Goal: Information Seeking & Learning: Learn about a topic

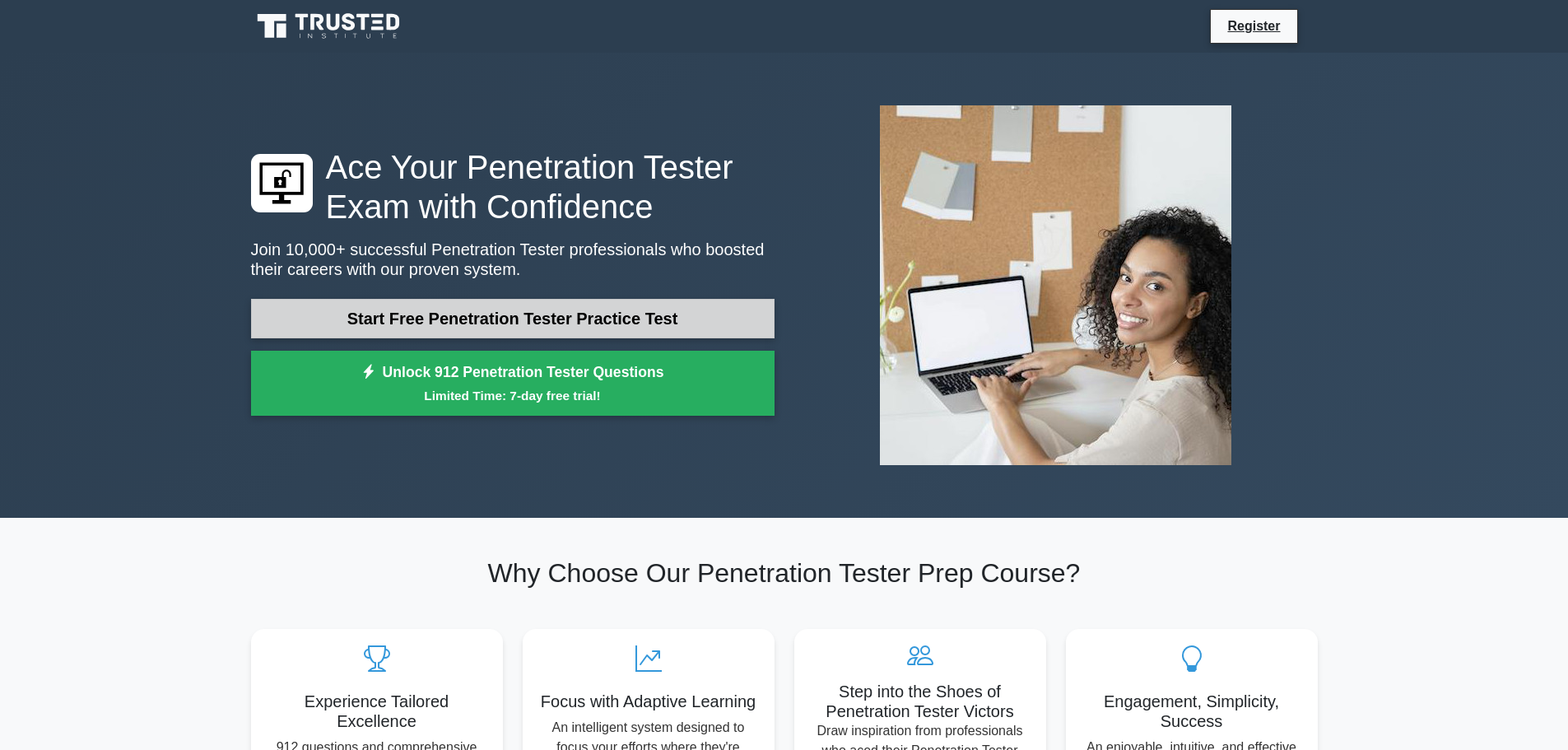
click at [423, 305] on link "Start Free Penetration Tester Practice Test" at bounding box center [513, 318] width 524 height 39
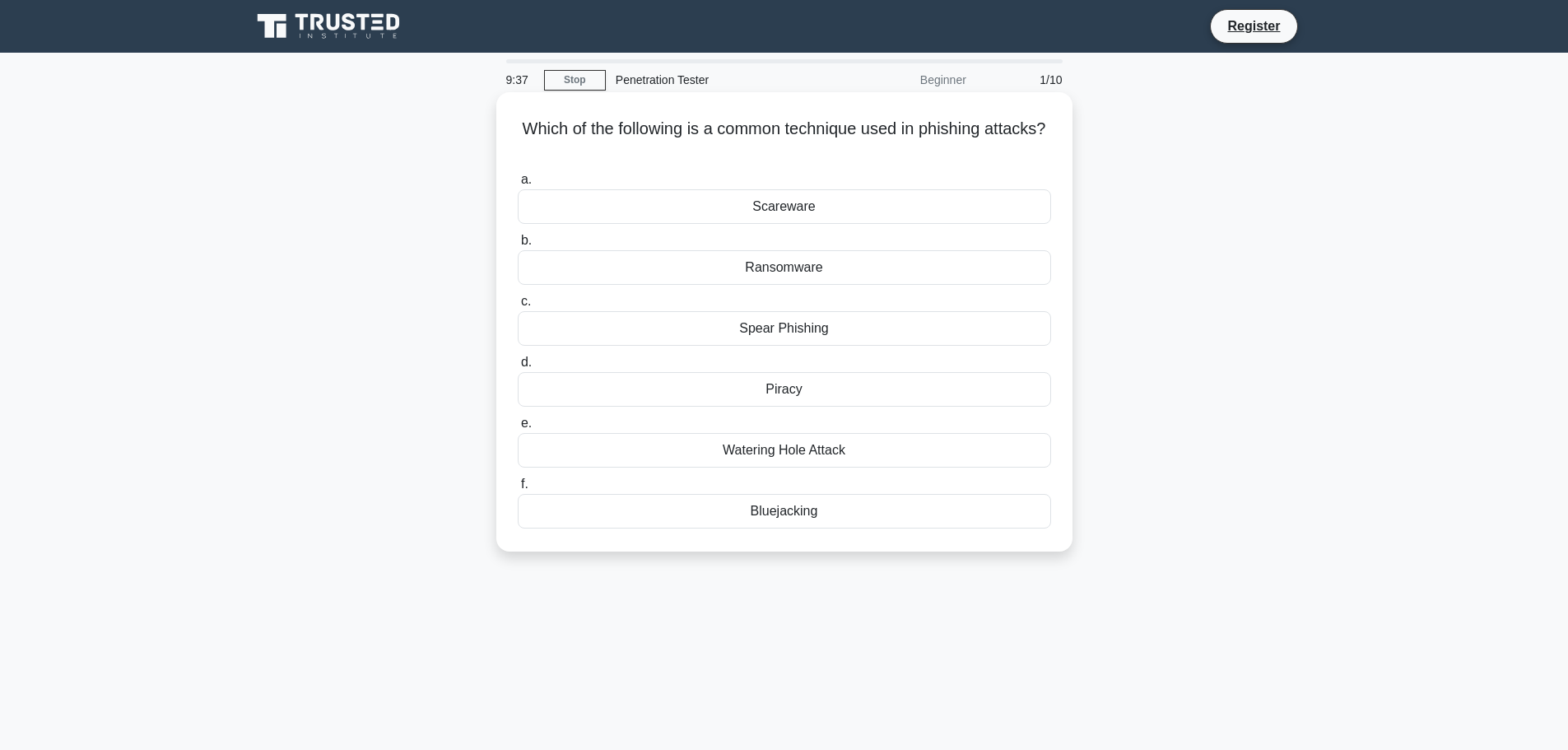
click at [780, 263] on div "Ransomware" at bounding box center [784, 268] width 533 height 35
click at [518, 246] on input "b. Ransomware" at bounding box center [518, 241] width 0 height 10
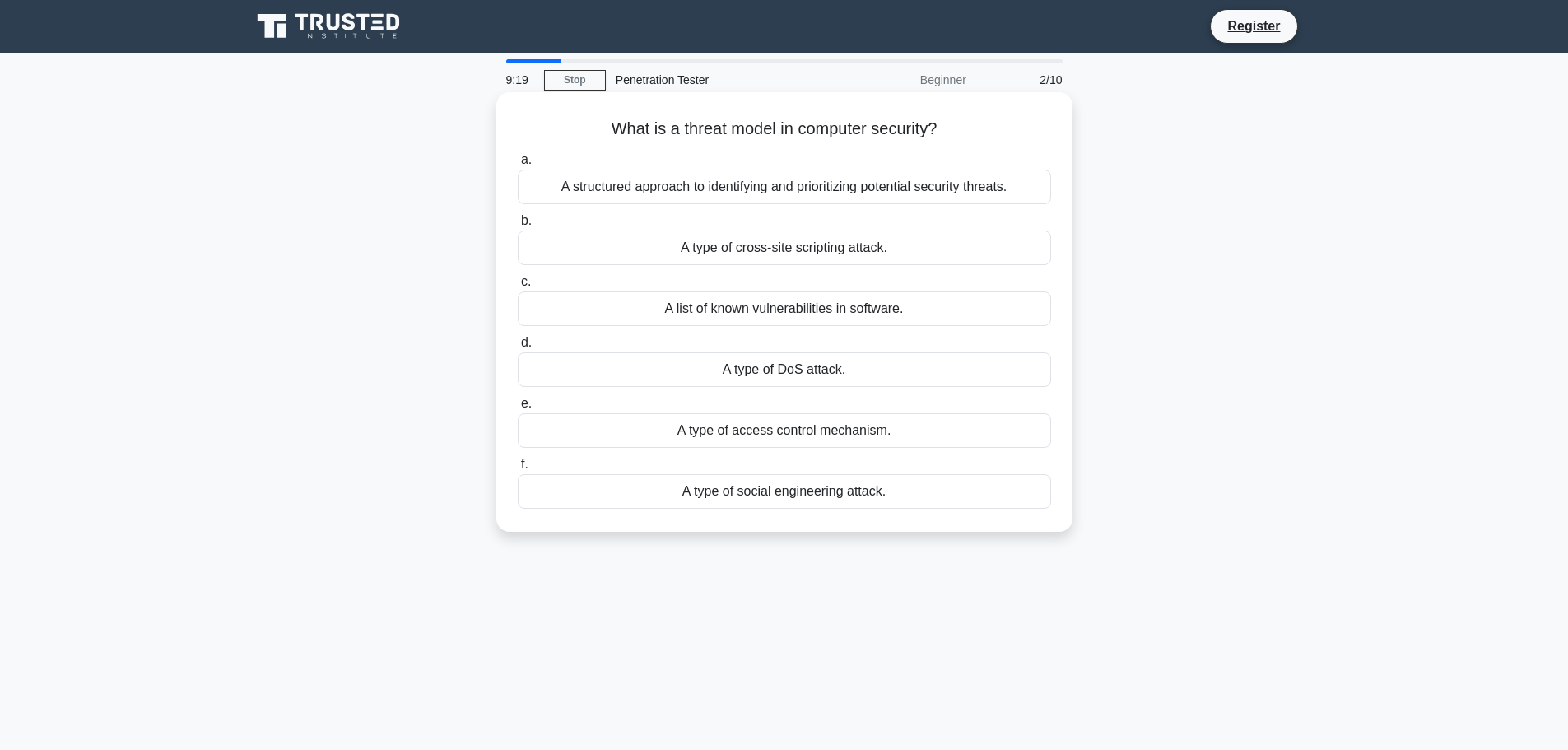
click at [649, 189] on div "A structured approach to identifying and prioritizing potential security threat…" at bounding box center [784, 187] width 533 height 35
click at [518, 166] on input "a. A structured approach to identifying and prioritizing potential security thr…" at bounding box center [518, 160] width 0 height 10
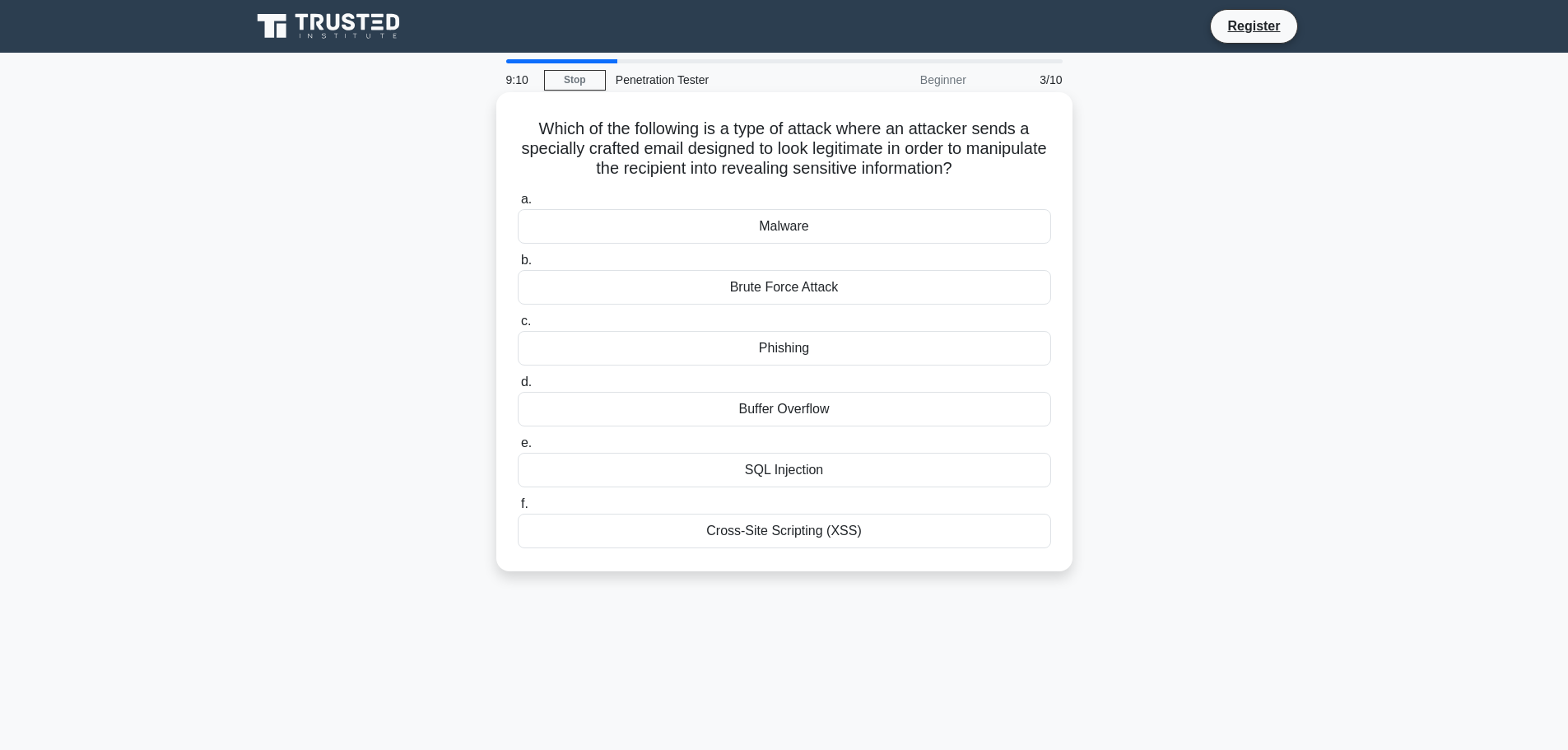
click at [773, 348] on div "Phishing" at bounding box center [784, 348] width 533 height 35
click at [518, 327] on input "c. [GEOGRAPHIC_DATA]" at bounding box center [518, 321] width 0 height 10
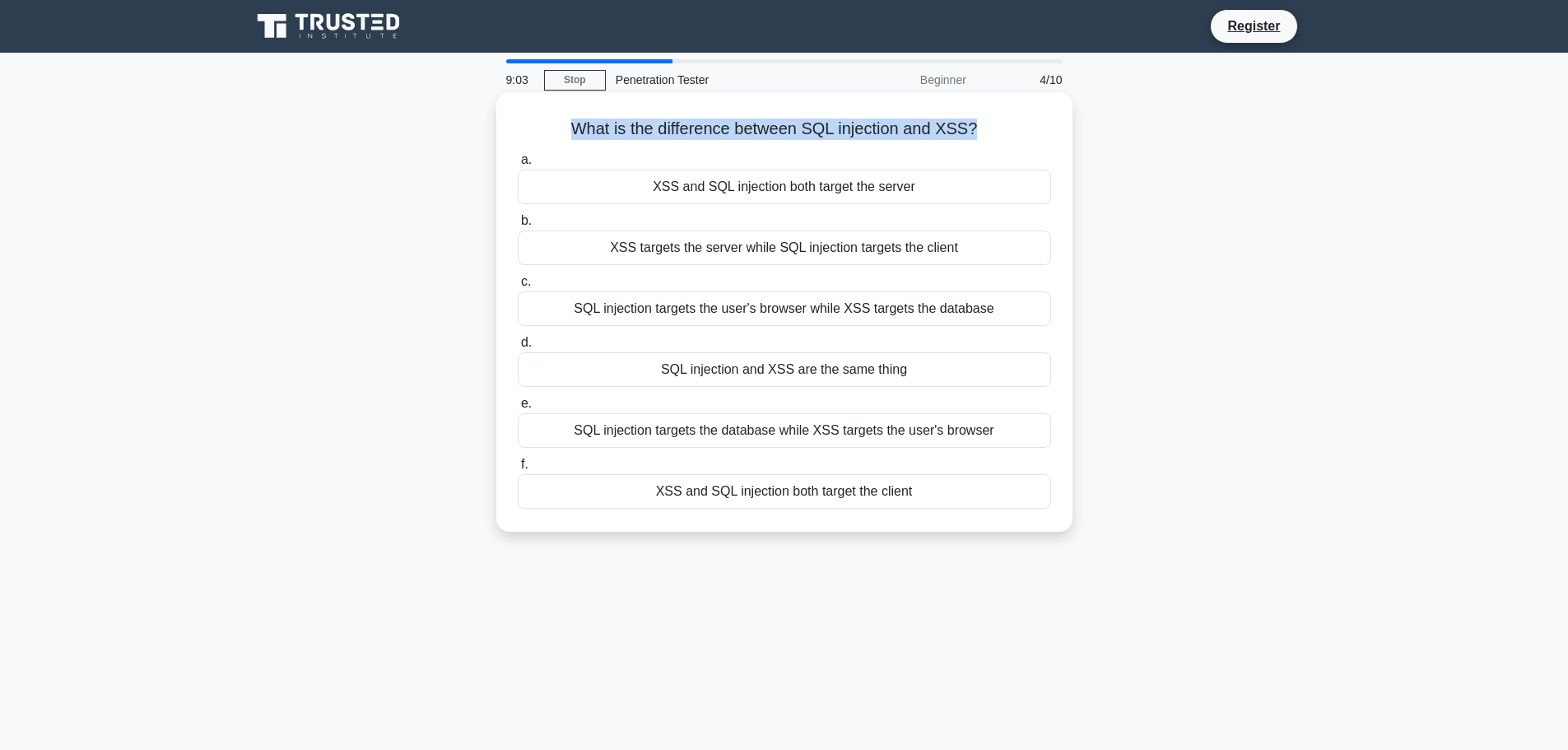
drag, startPoint x: 573, startPoint y: 131, endPoint x: 976, endPoint y: 127, distance: 403.0
click at [976, 127] on h5 "What is the difference between SQL injection and XSS? .spinner_0XTQ{transform-o…" at bounding box center [784, 129] width 537 height 22
copy h5 "What is the difference between SQL injection and XSS?"
click at [526, 132] on h5 "What is the difference between SQL injection and XSS? .spinner_0XTQ{transform-o…" at bounding box center [784, 129] width 537 height 22
click at [742, 433] on div "SQL injection targets the database while XSS targets the user's browser" at bounding box center [784, 430] width 533 height 35
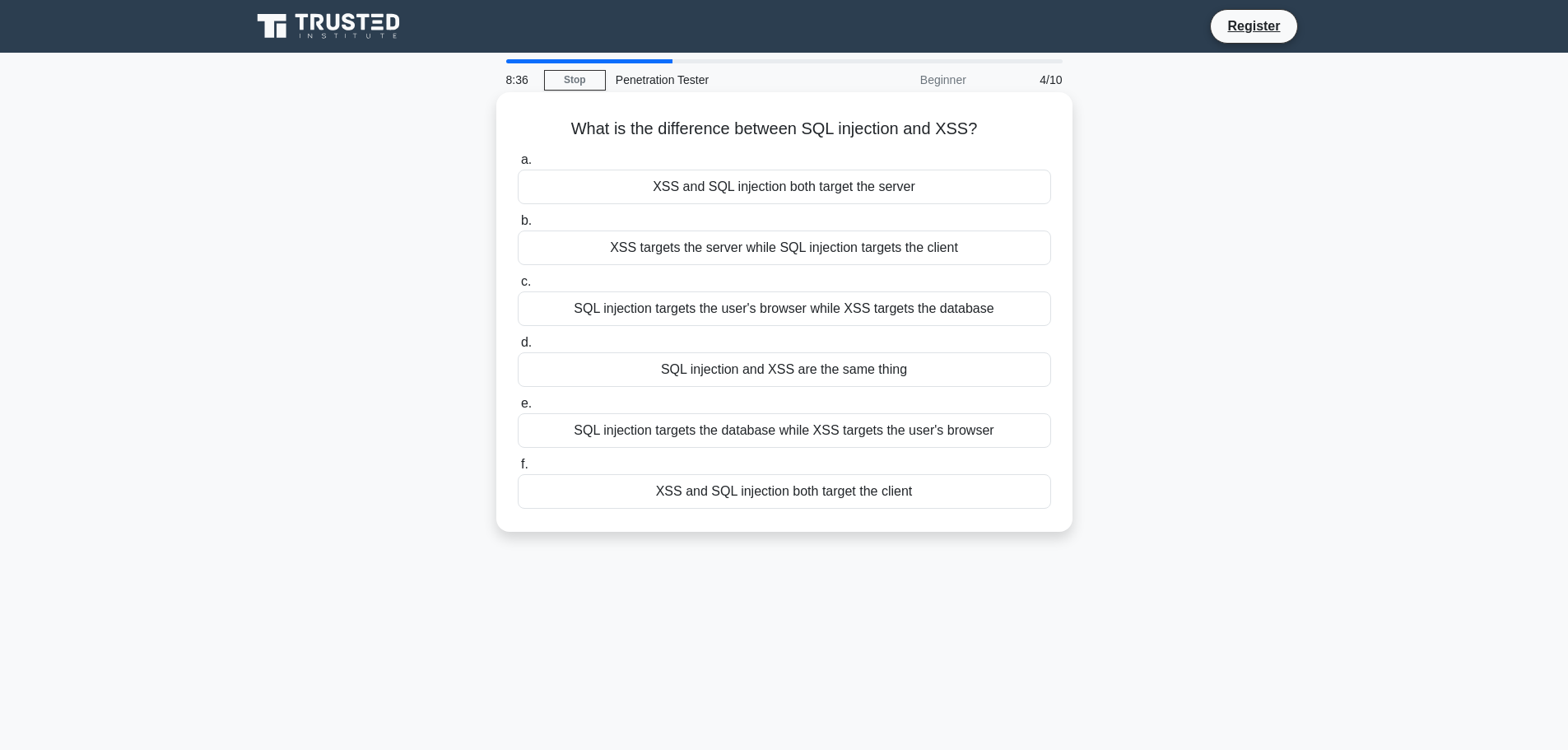
click at [518, 409] on input "e. SQL injection targets the database while XSS targets the user's browser" at bounding box center [518, 403] width 0 height 10
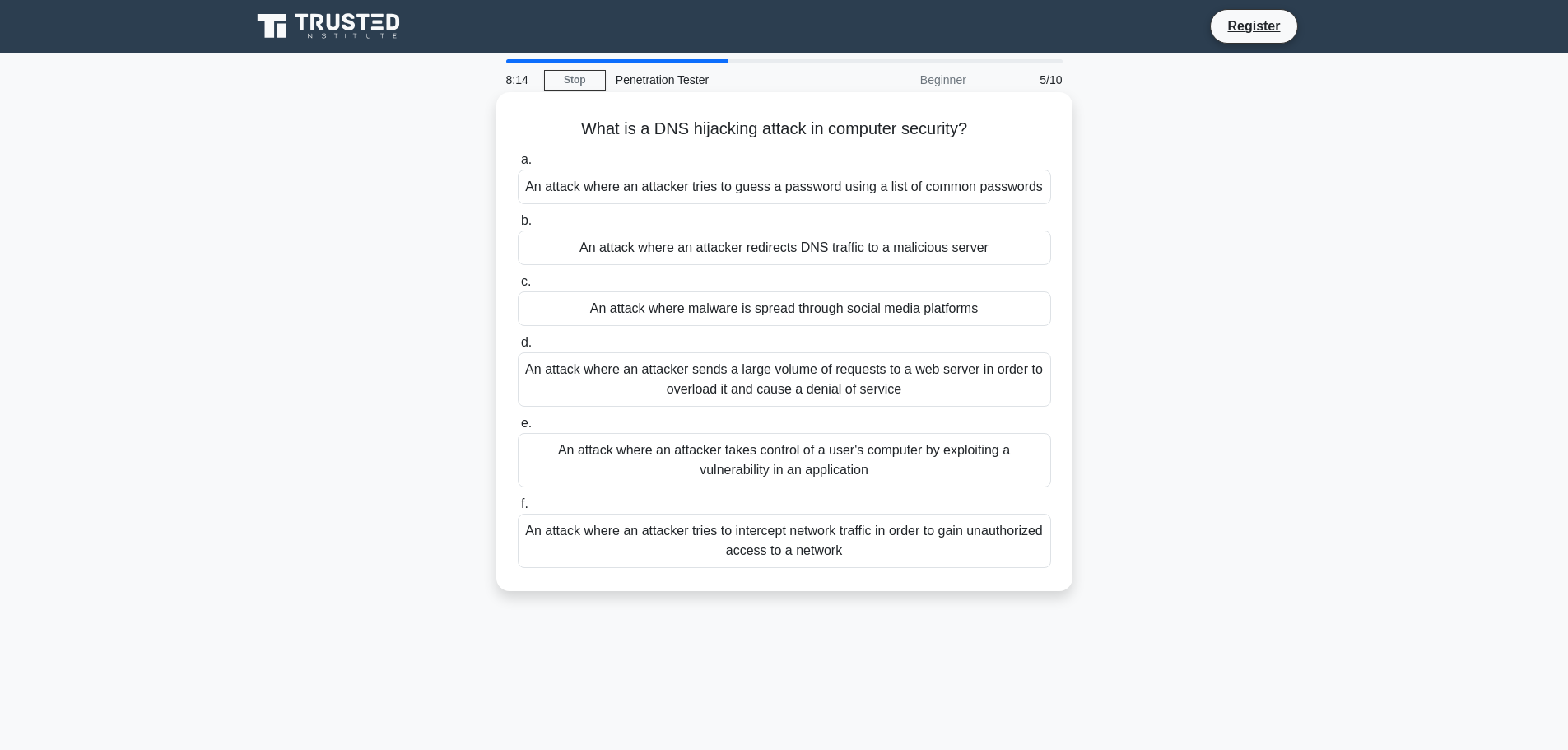
drag, startPoint x: 576, startPoint y: 126, endPoint x: 983, endPoint y: 127, distance: 407.0
click at [983, 127] on h5 "What is a DNS hijacking attack in computer security? .spinner_0XTQ{transform-or…" at bounding box center [784, 129] width 537 height 22
copy h5 "What is a DNS hijacking attack in computer security?"
click at [674, 251] on div "An attack where an attacker redirects DNS traffic to a malicious server" at bounding box center [784, 248] width 533 height 35
click at [518, 226] on input "b. An attack where an attacker redirects DNS traffic to a malicious server" at bounding box center [518, 221] width 0 height 10
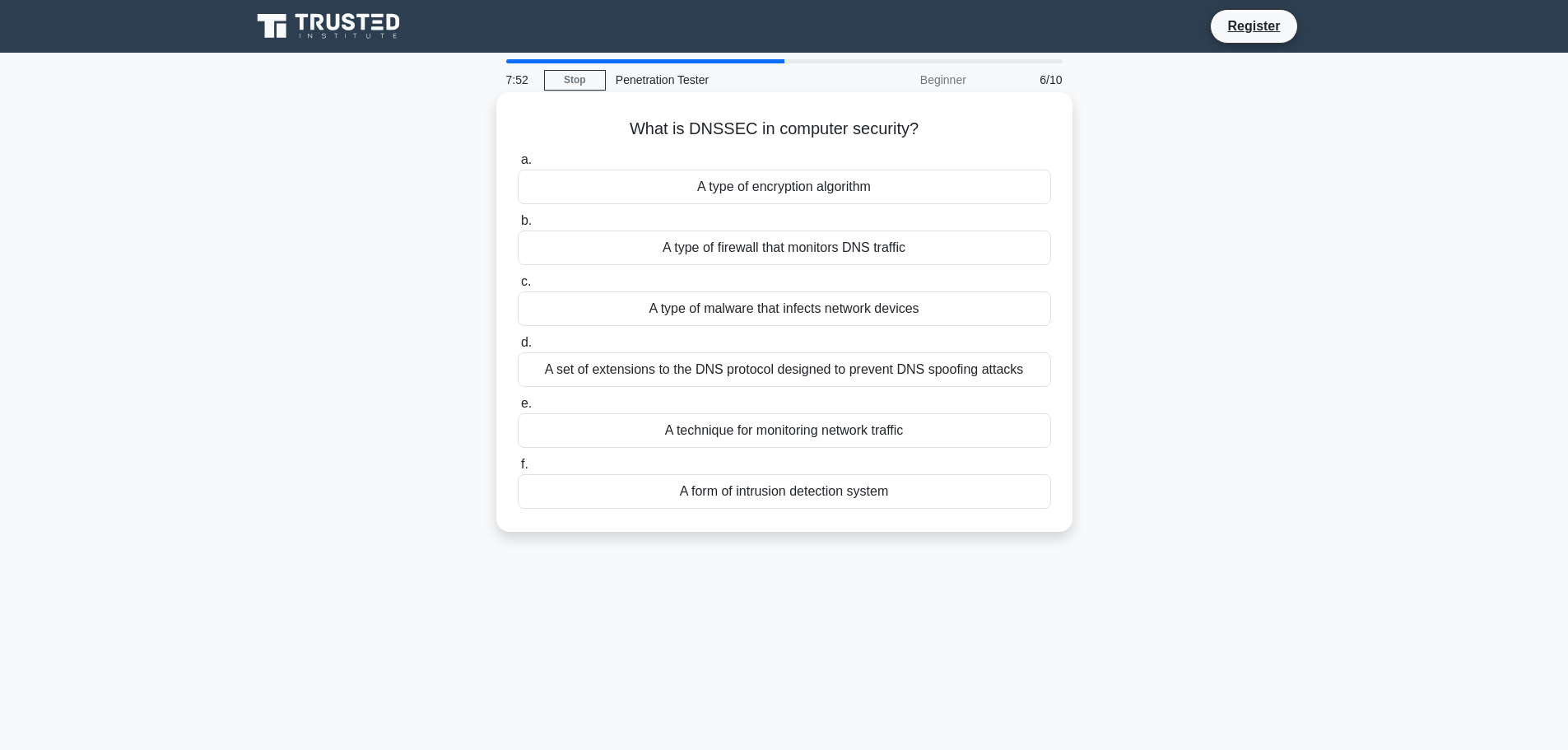
drag, startPoint x: 622, startPoint y: 127, endPoint x: 920, endPoint y: 136, distance: 298.1
click at [920, 136] on h5 "What is DNSSEC in computer security? .spinner_0XTQ{transform-origin:center;anim…" at bounding box center [784, 129] width 537 height 22
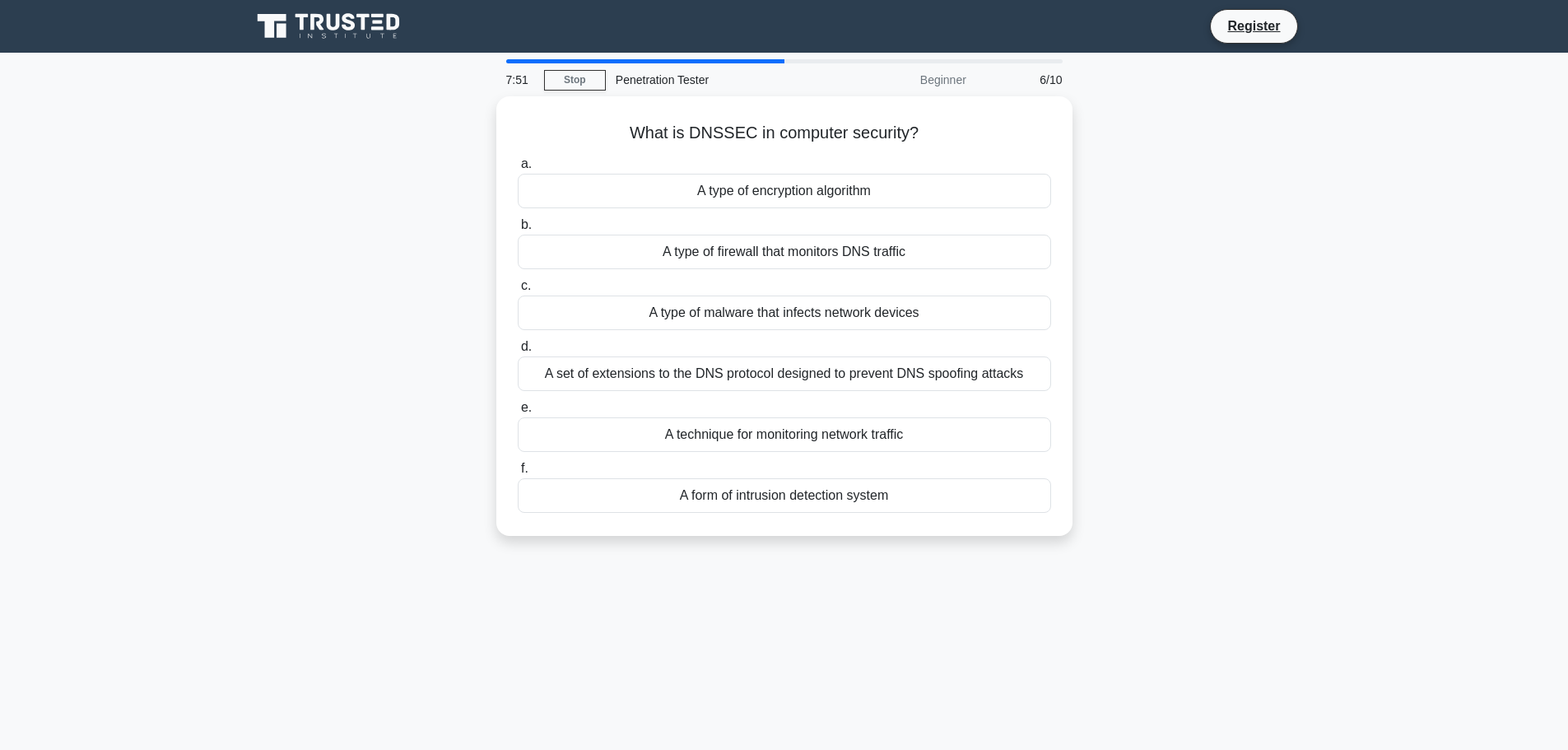
copy h5 "What is DNSSEC in computer security?"
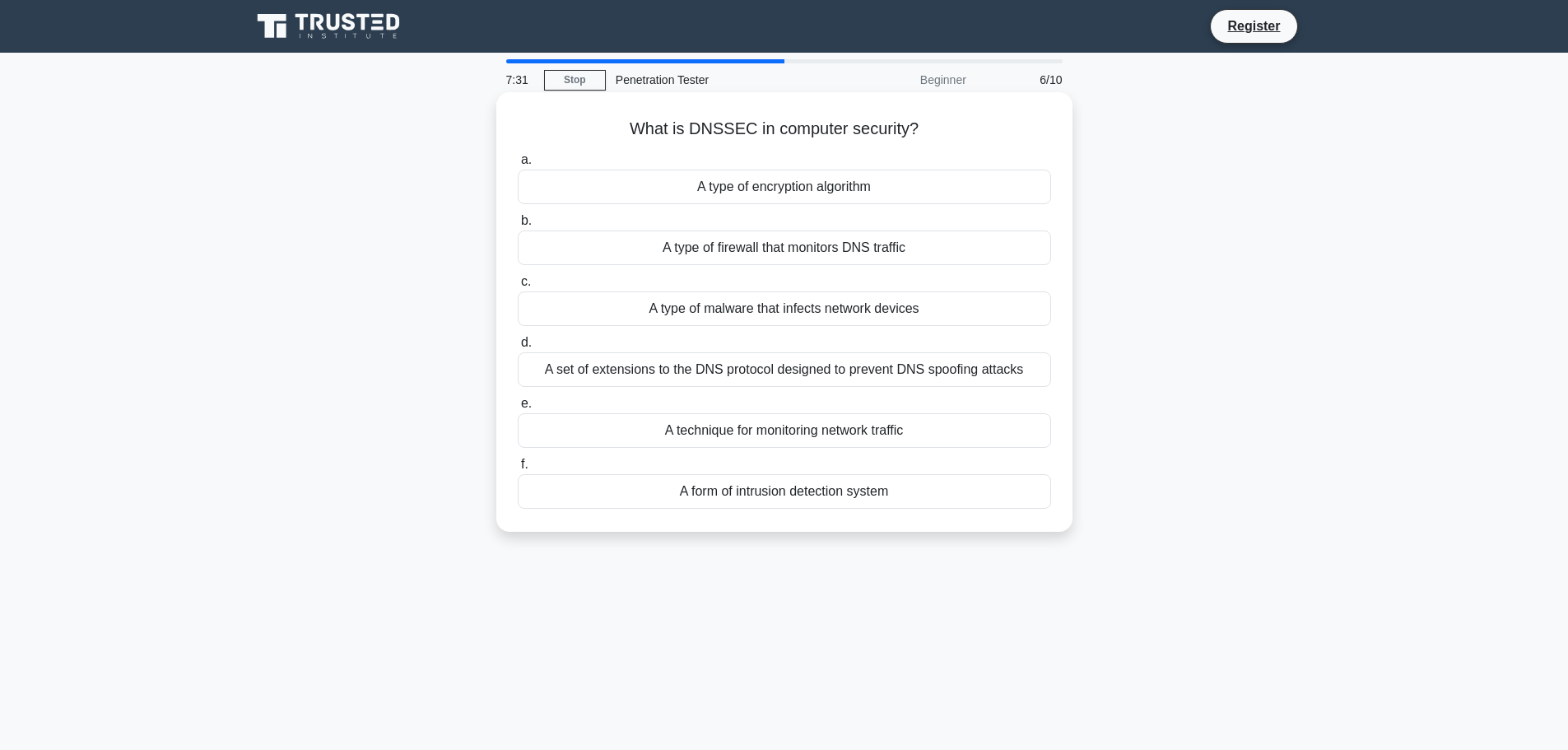
click at [654, 120] on h5 "What is DNSSEC in computer security? .spinner_0XTQ{transform-origin:center;anim…" at bounding box center [784, 129] width 537 height 22
click at [852, 379] on div "A set of extensions to the DNS protocol designed to prevent DNS spoofing attacks" at bounding box center [784, 370] width 533 height 35
click at [518, 348] on input "d. A set of extensions to the DNS protocol designed to prevent DNS spoofing att…" at bounding box center [518, 343] width 0 height 10
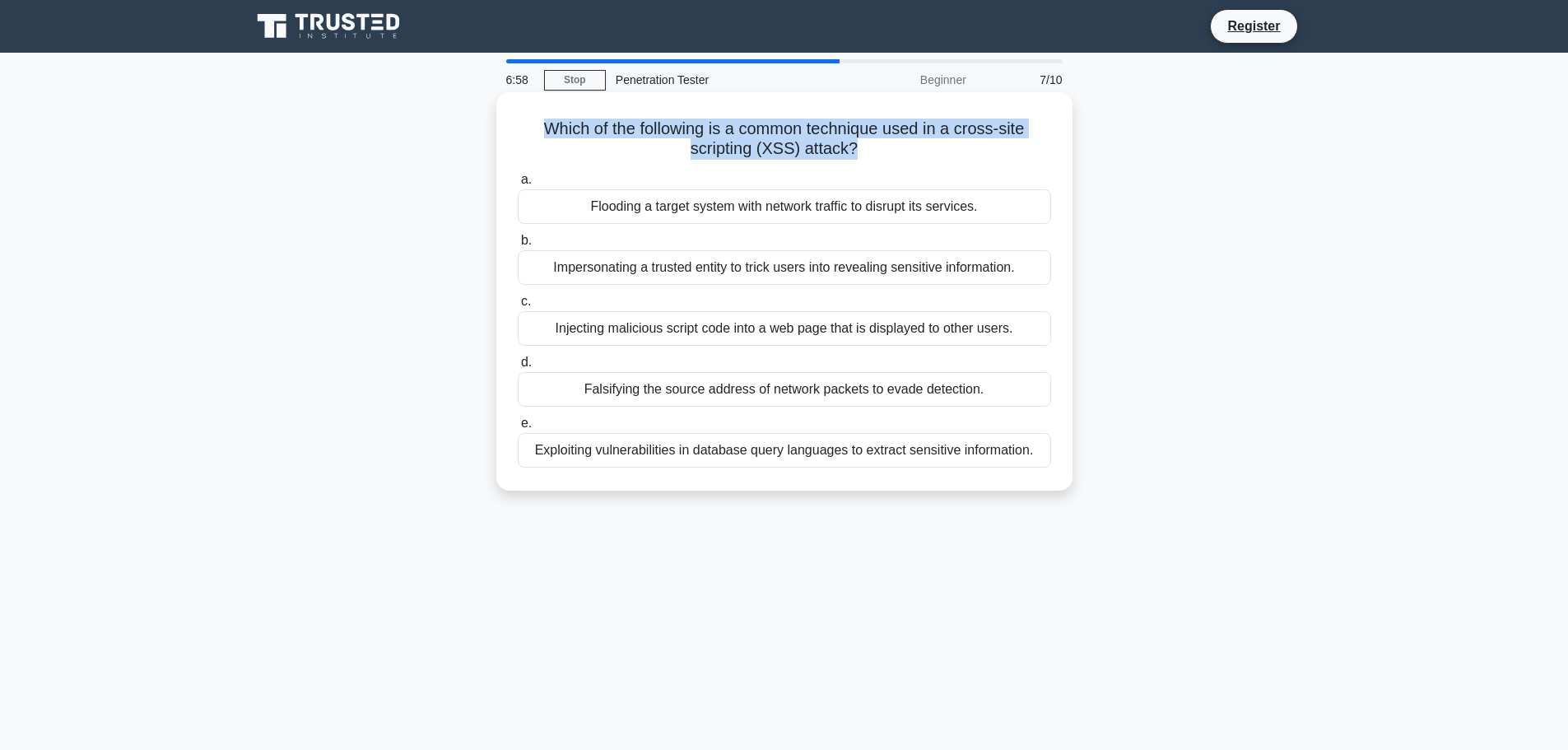
drag, startPoint x: 532, startPoint y: 129, endPoint x: 856, endPoint y: 150, distance: 324.7
click at [856, 150] on h5 "Which of the following is a common technique used in a cross-site scripting (XS…" at bounding box center [784, 139] width 537 height 41
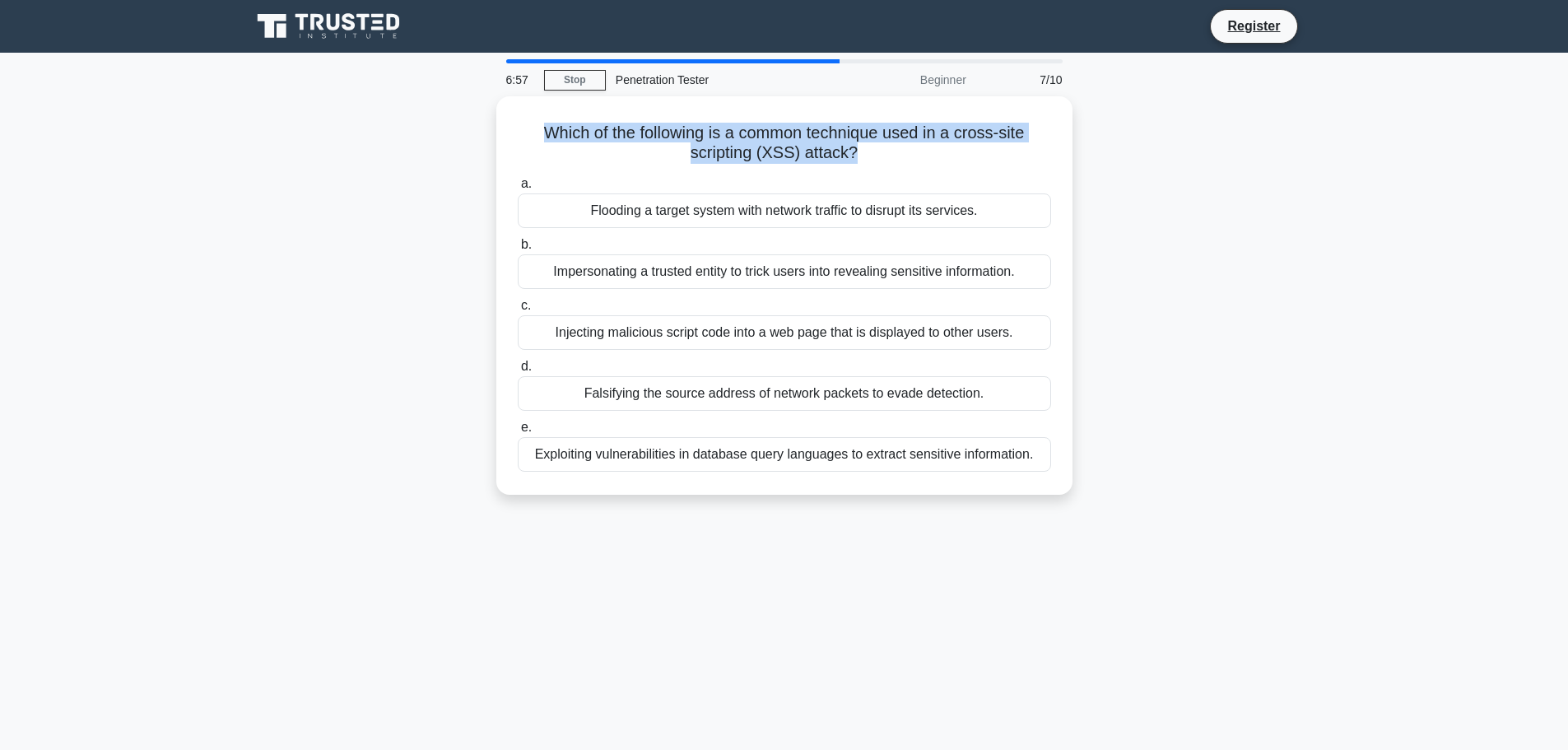
copy h5 "Which of the following is a common technique used in a cross-site scripting (XS…"
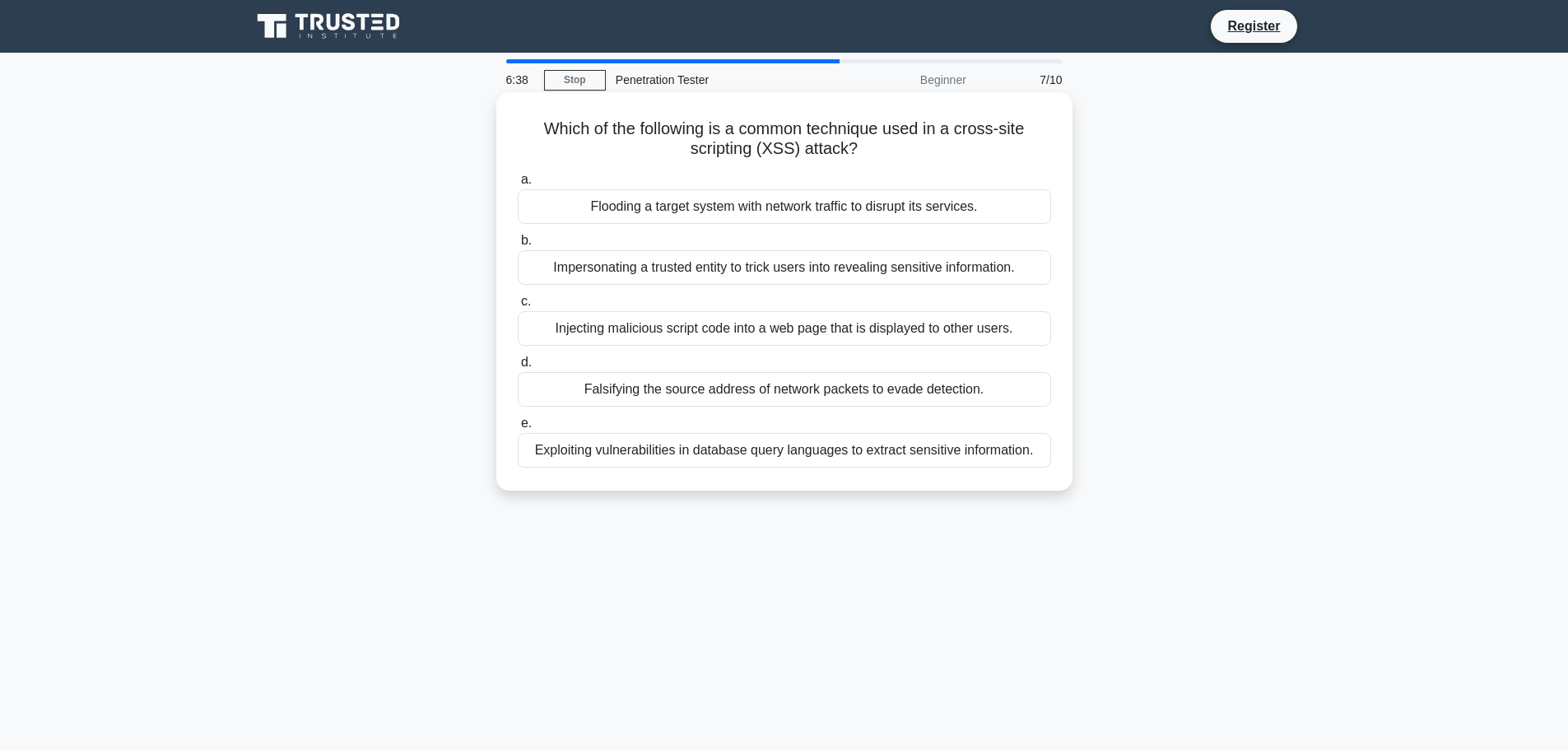
click at [678, 332] on div "Injecting malicious script code into a web page that is displayed to other user…" at bounding box center [784, 328] width 533 height 35
click at [518, 307] on input "c. Injecting malicious script code into a web page that is displayed to other u…" at bounding box center [518, 301] width 0 height 10
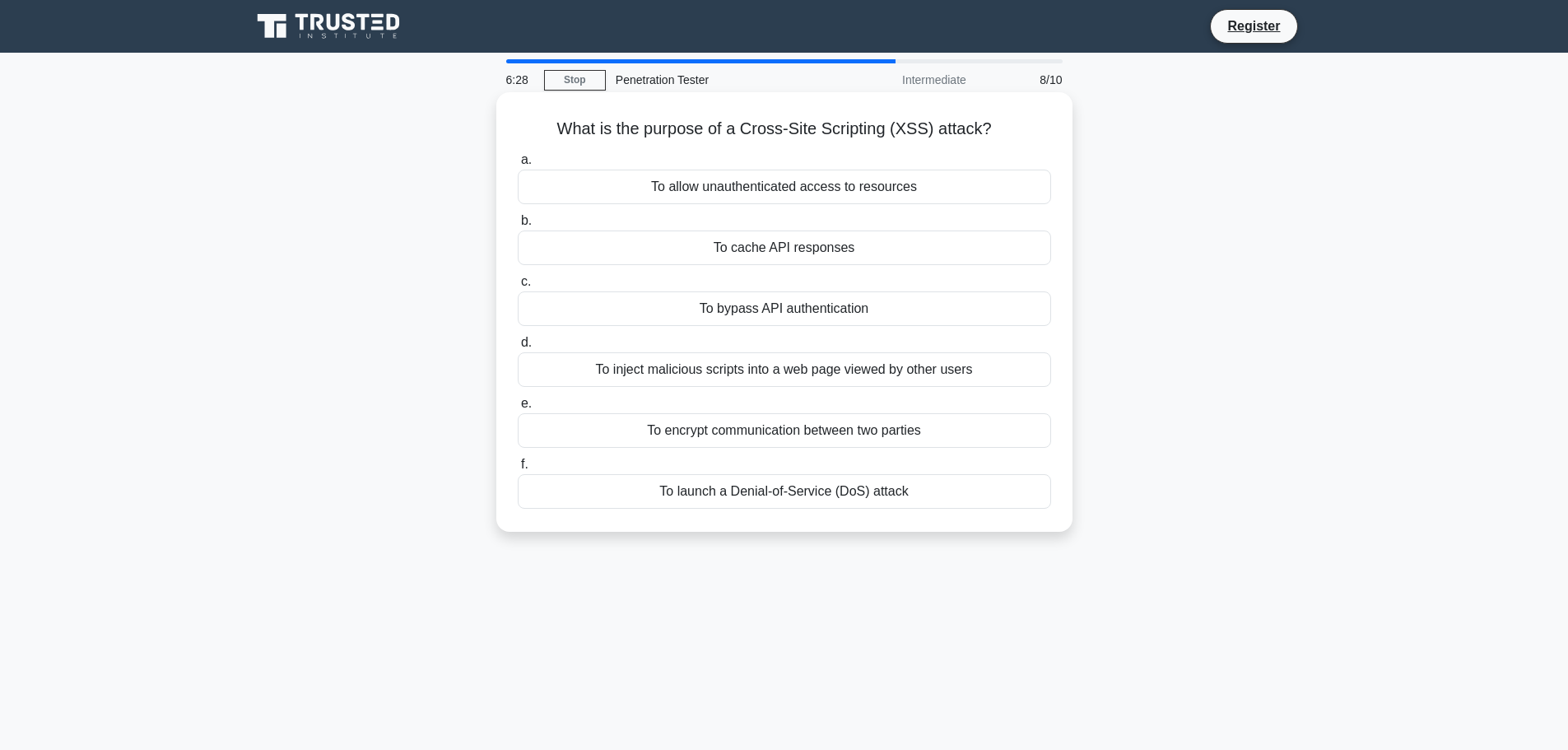
drag, startPoint x: 554, startPoint y: 127, endPoint x: 995, endPoint y: 108, distance: 441.4
click at [995, 108] on div "What is the purpose of a Cross-Site Scripting (XSS) attack? .spinner_0XTQ{trans…" at bounding box center [784, 312] width 563 height 426
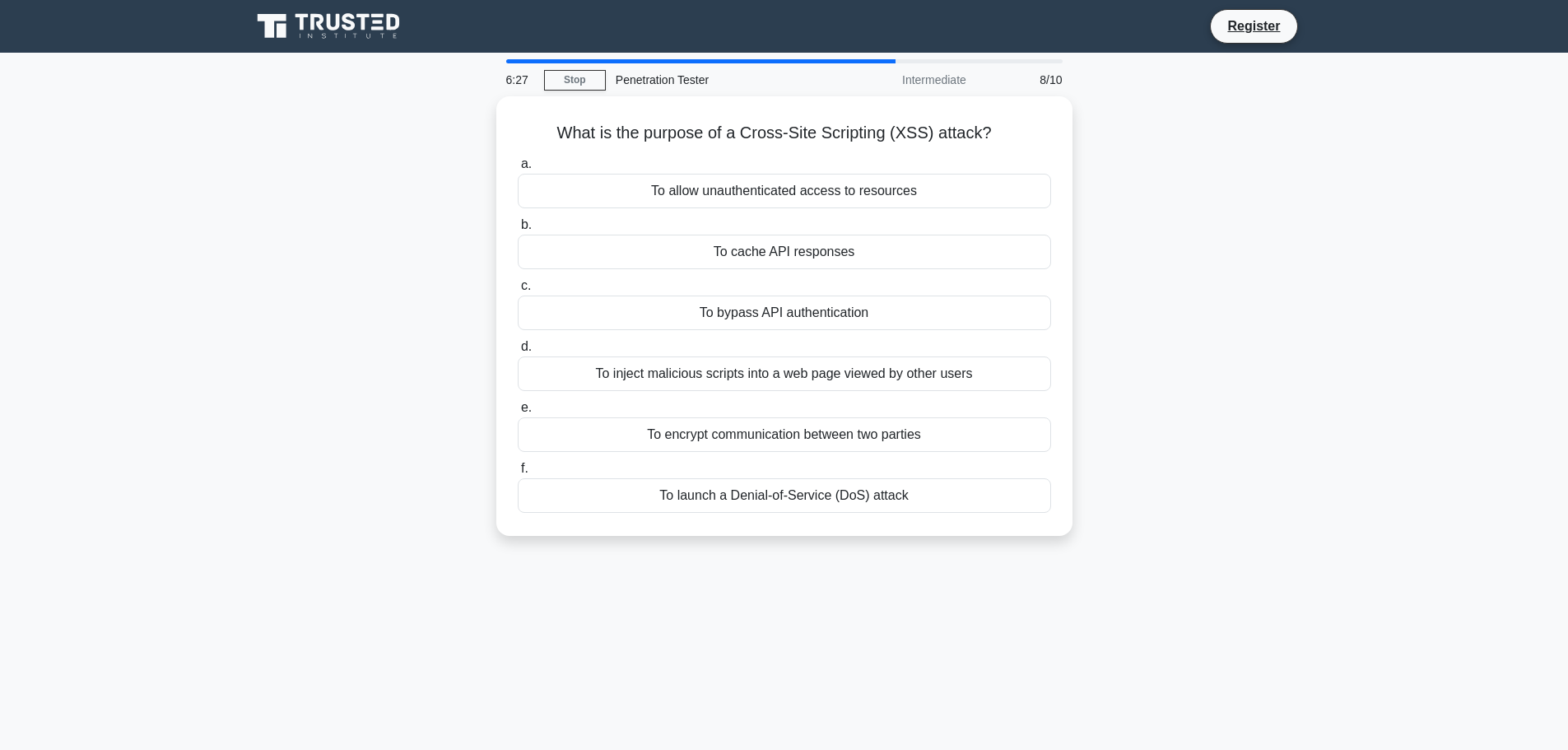
copy h5 "What is the purpose of a Cross-Site Scripting (XSS) attack?"
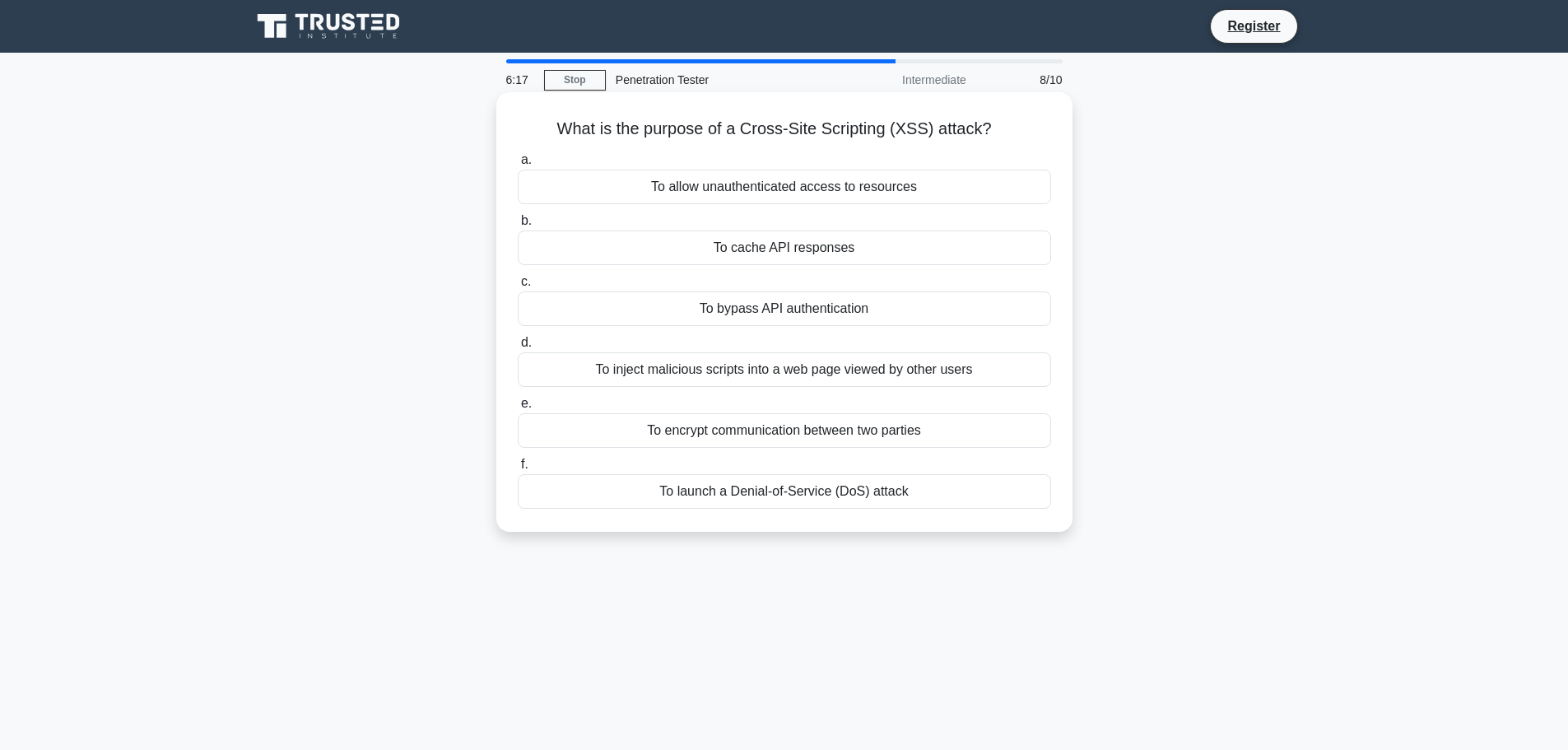
click at [686, 365] on div "To inject malicious scripts into a web page viewed by other users" at bounding box center [784, 370] width 533 height 35
click at [518, 348] on input "d. To inject malicious scripts into a web page viewed by other users" at bounding box center [518, 343] width 0 height 10
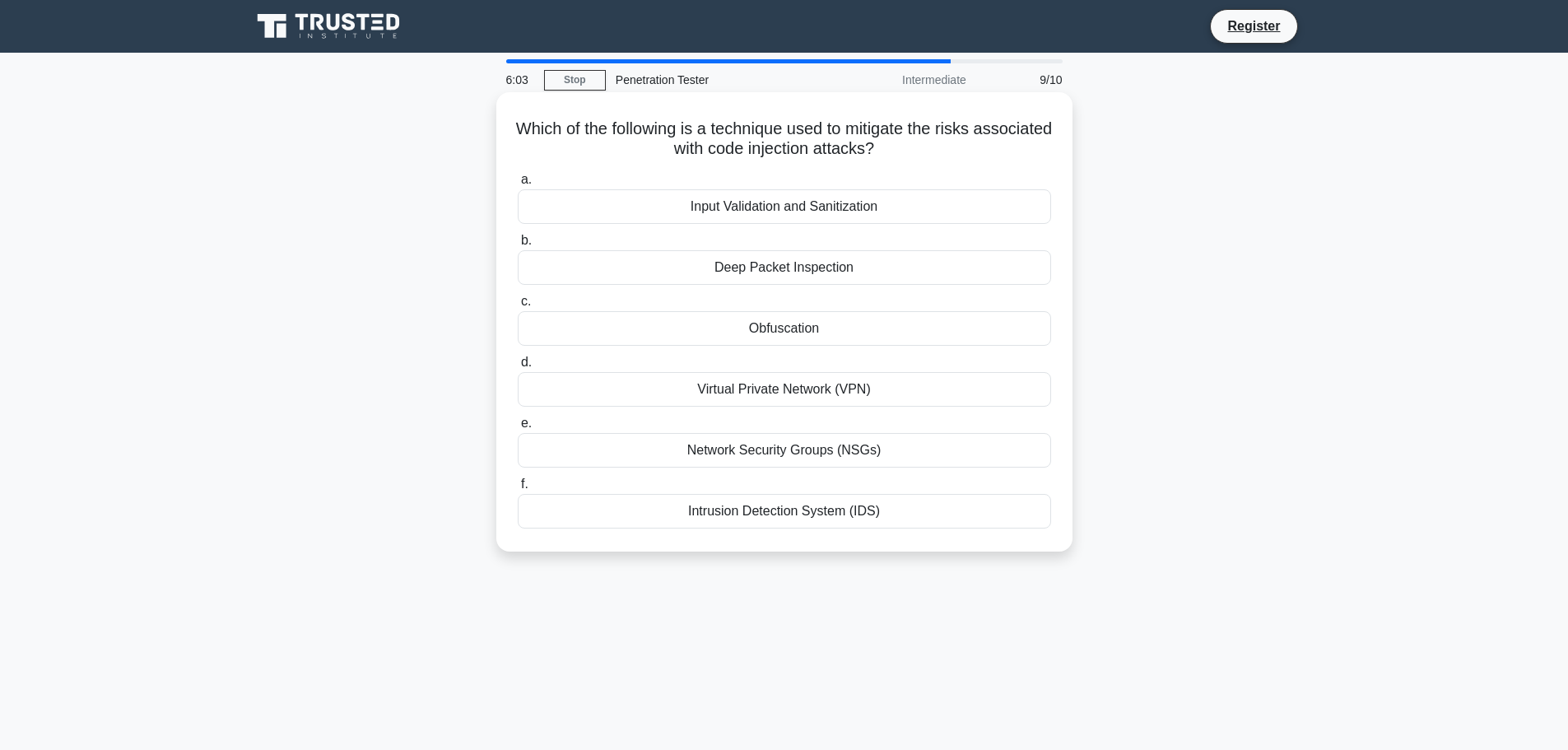
drag, startPoint x: 535, startPoint y: 130, endPoint x: 954, endPoint y: 510, distance: 565.7
click at [954, 510] on div "Which of the following is a technique used to mitigate the risks associated wit…" at bounding box center [784, 321] width 563 height 446
copy div "Which of the following is a technique used to mitigate the risks associated wit…"
click at [552, 119] on h5 "Which of the following is a technique used to mitigate the risks associated wit…" at bounding box center [784, 139] width 537 height 41
click at [563, 210] on div "Input Validation and Sanitization" at bounding box center [784, 207] width 533 height 35
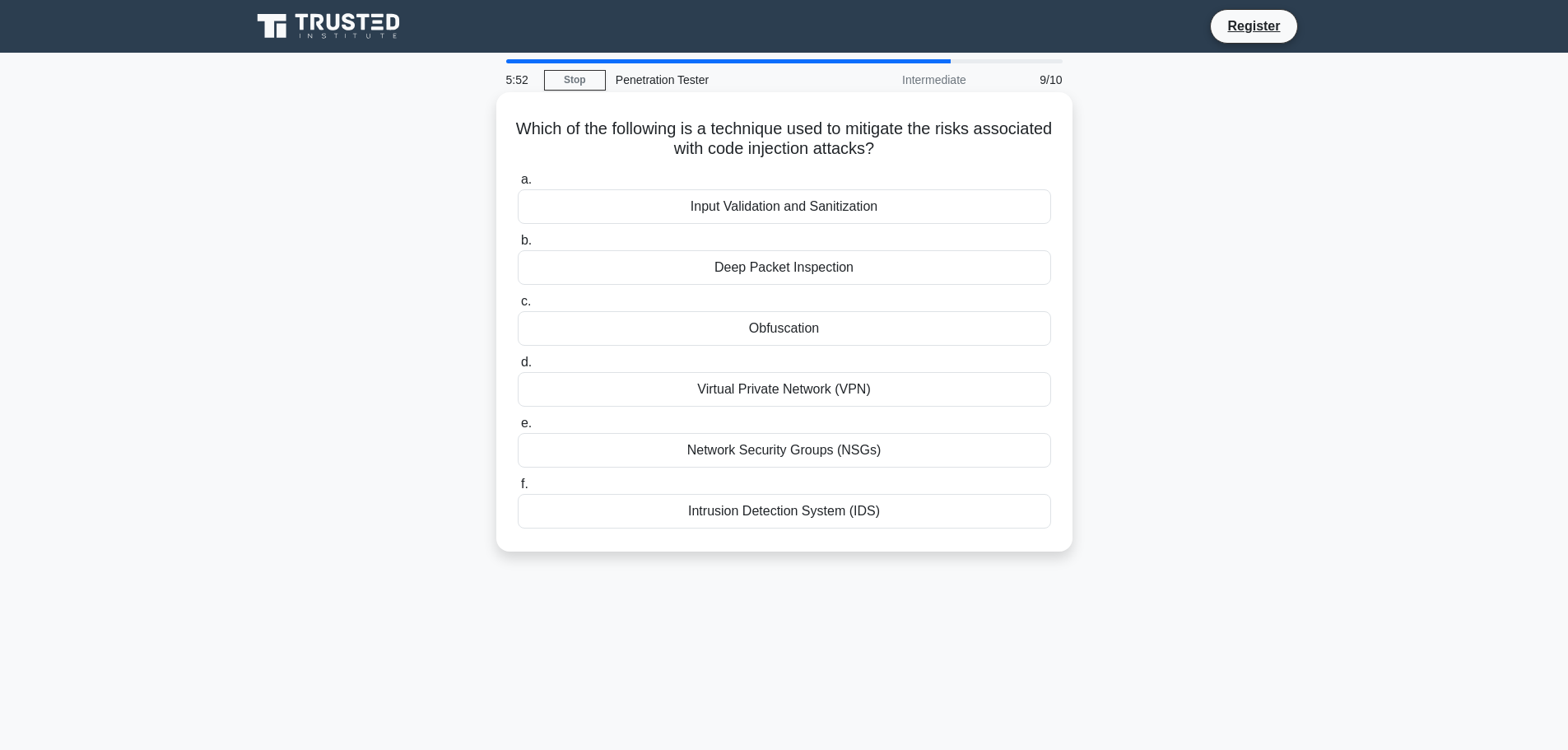
click at [518, 185] on input "a. Input Validation and Sanitization" at bounding box center [518, 180] width 0 height 10
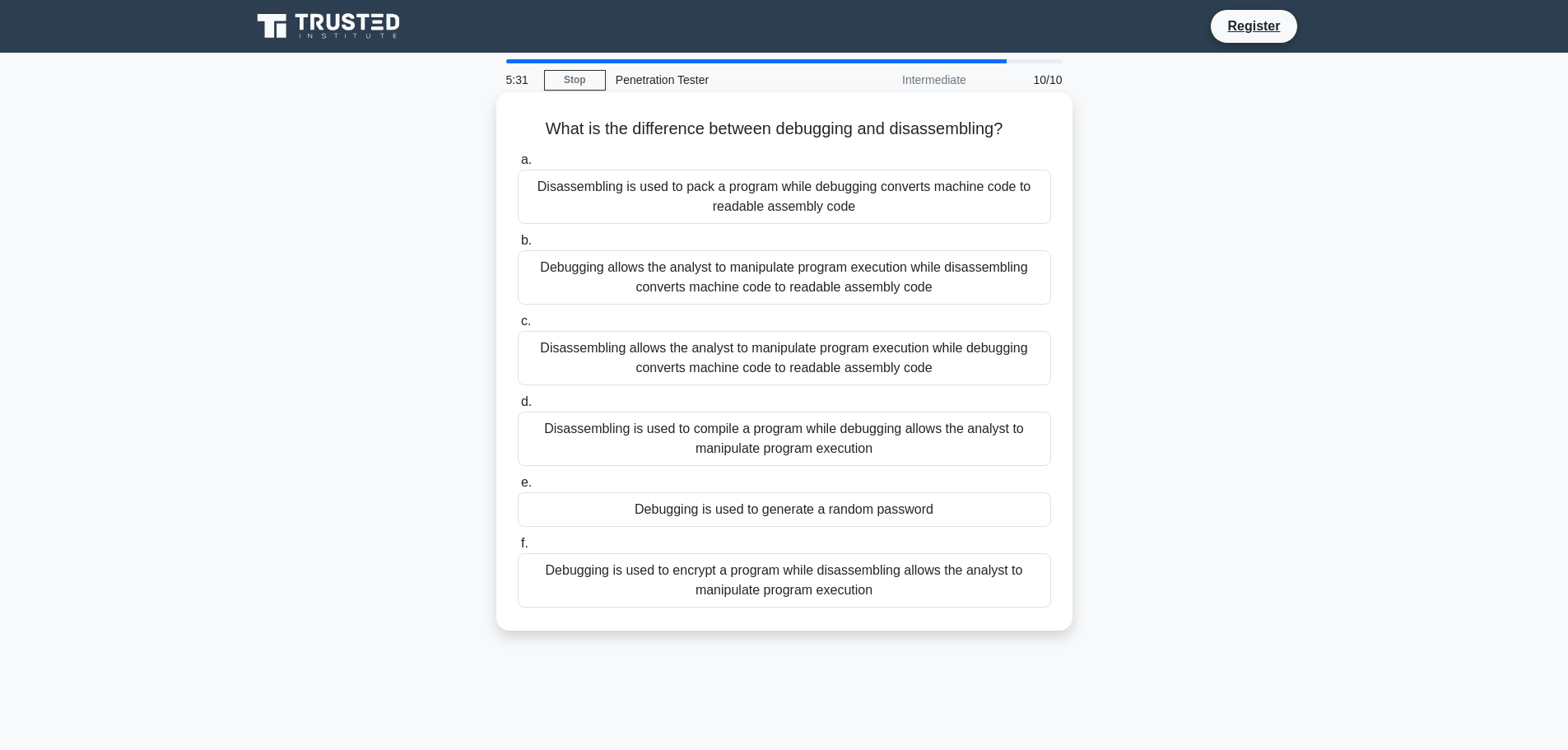
drag, startPoint x: 524, startPoint y: 132, endPoint x: 1027, endPoint y: 126, distance: 503.0
click at [1025, 127] on h5 "What is the difference between debugging and disassembling? .spinner_0XTQ{trans…" at bounding box center [784, 129] width 537 height 22
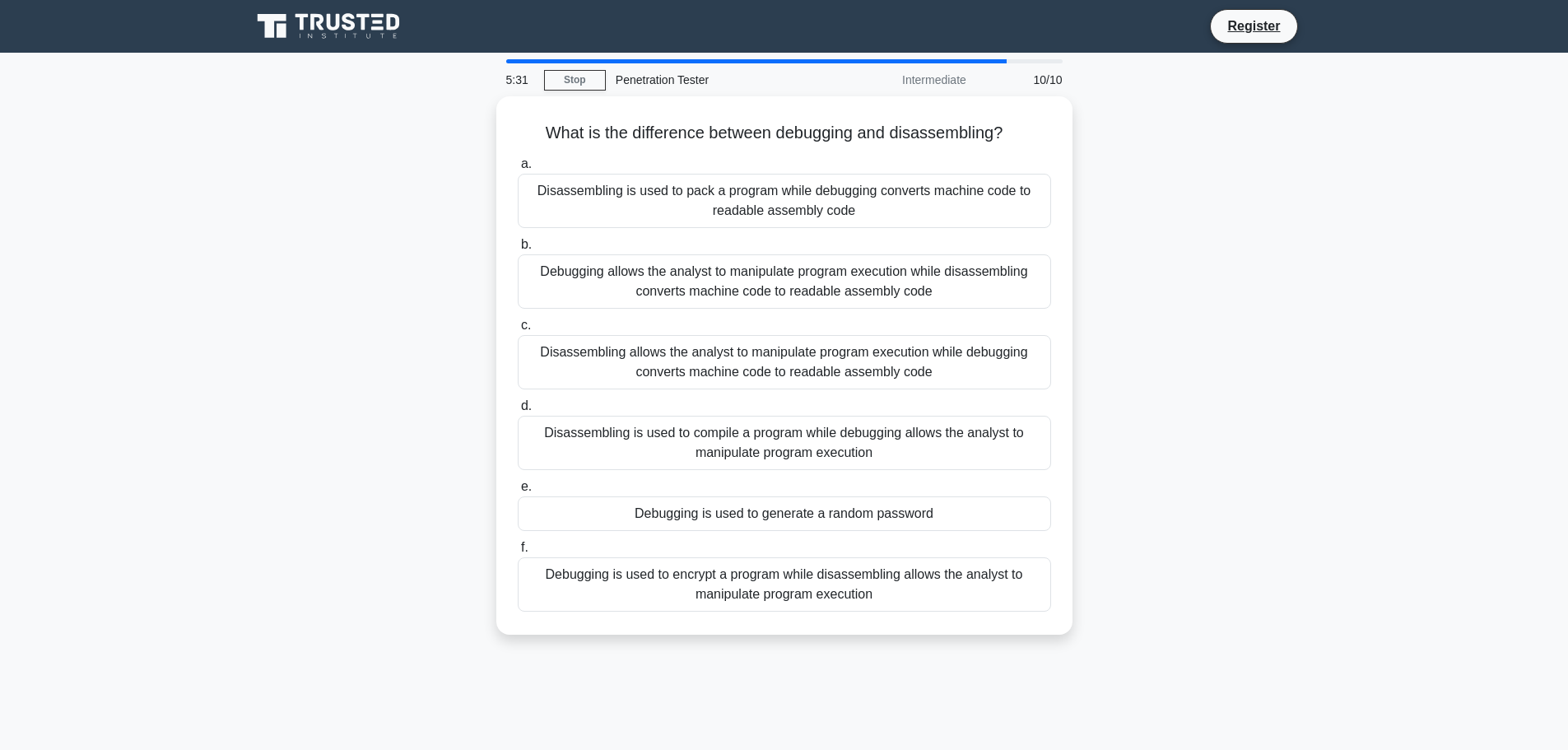
copy h5 "What is the difference between debugging and disassembling?"
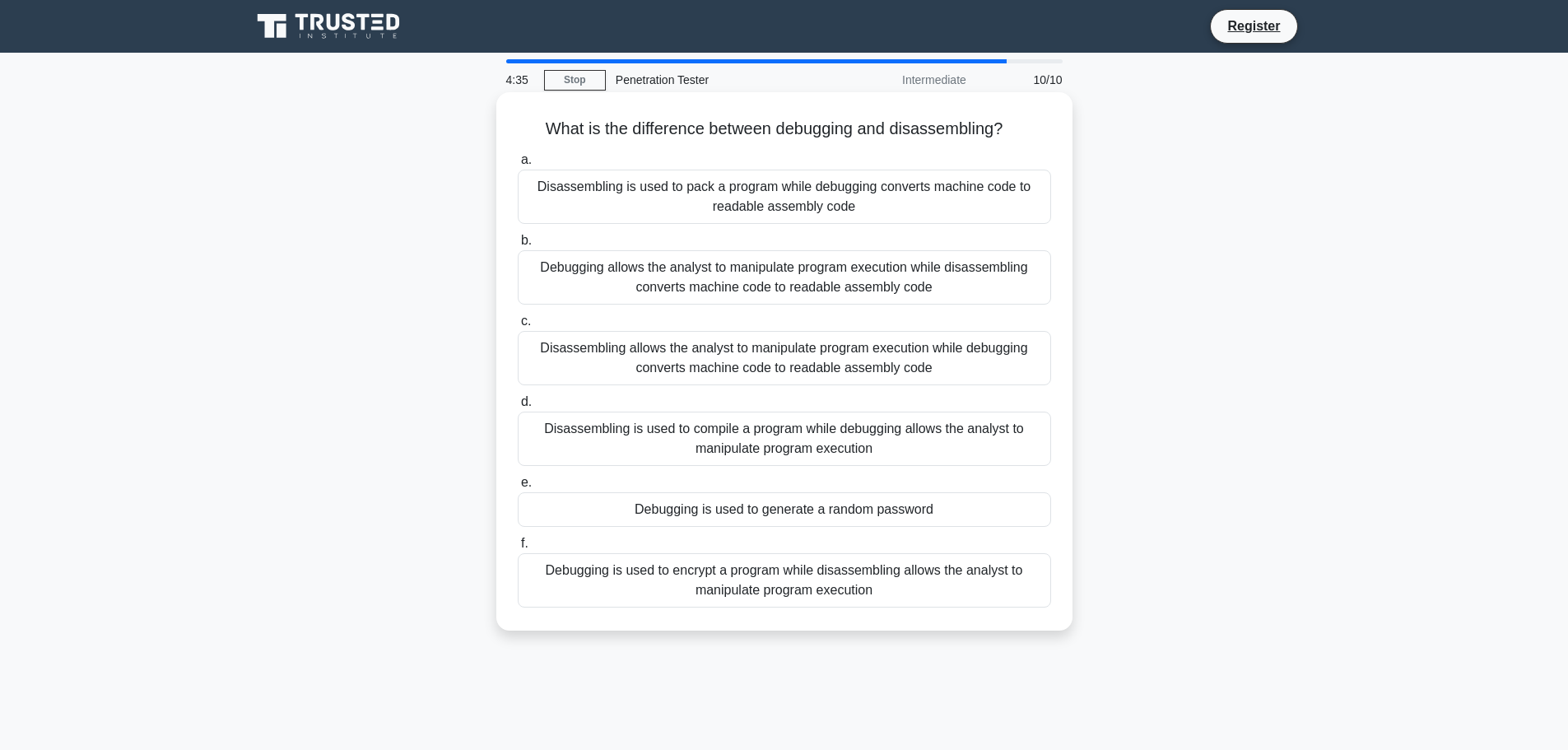
click at [700, 283] on div "Debugging allows the analyst to manipulate program execution while disassemblin…" at bounding box center [784, 278] width 533 height 54
click at [518, 246] on input "b. Debugging allows the analyst to manipulate program execution while disassemb…" at bounding box center [518, 241] width 0 height 10
